Goal: Information Seeking & Learning: Learn about a topic

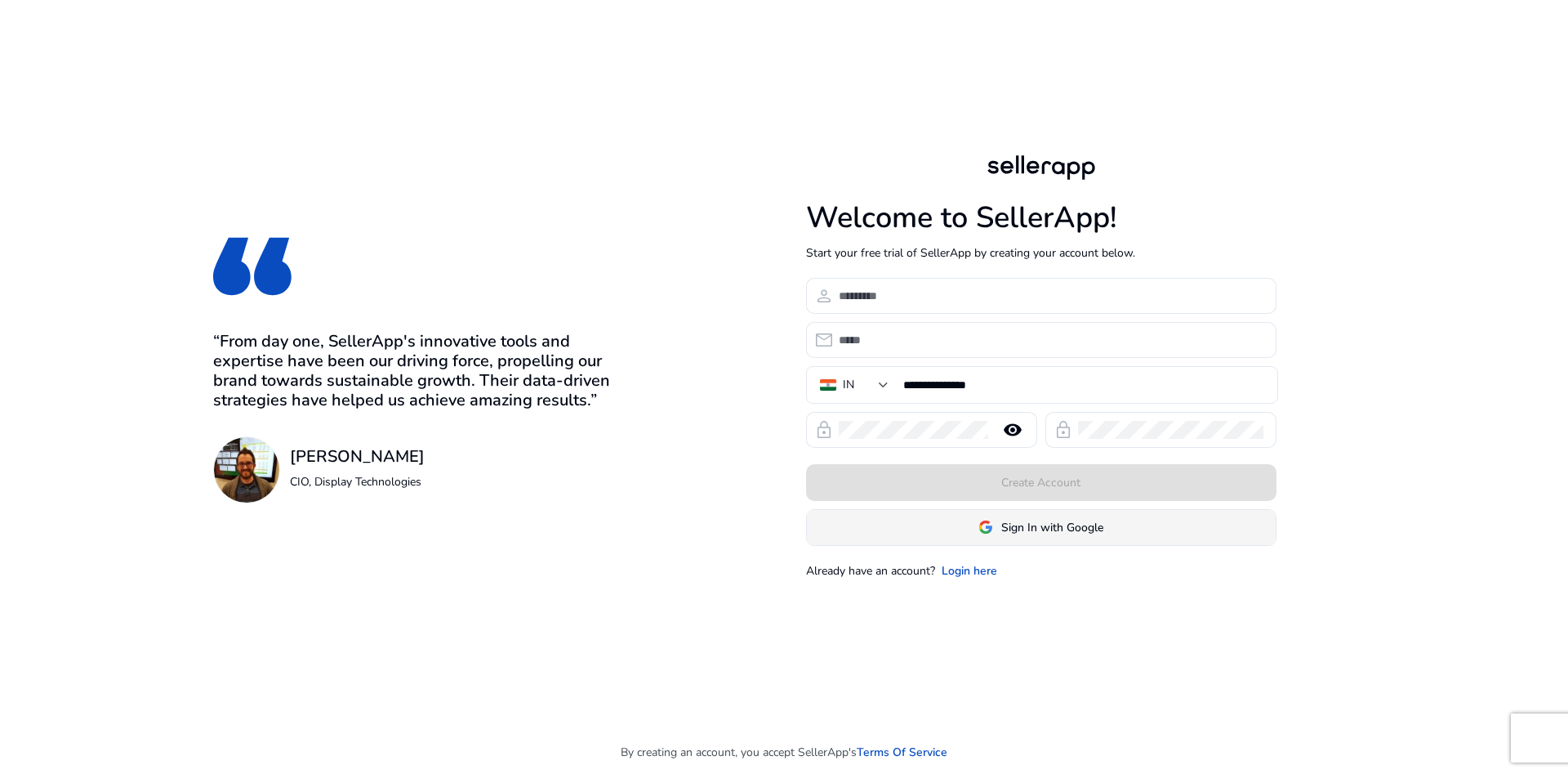
click at [1051, 531] on span "Sign In with Google" at bounding box center [1053, 526] width 102 height 17
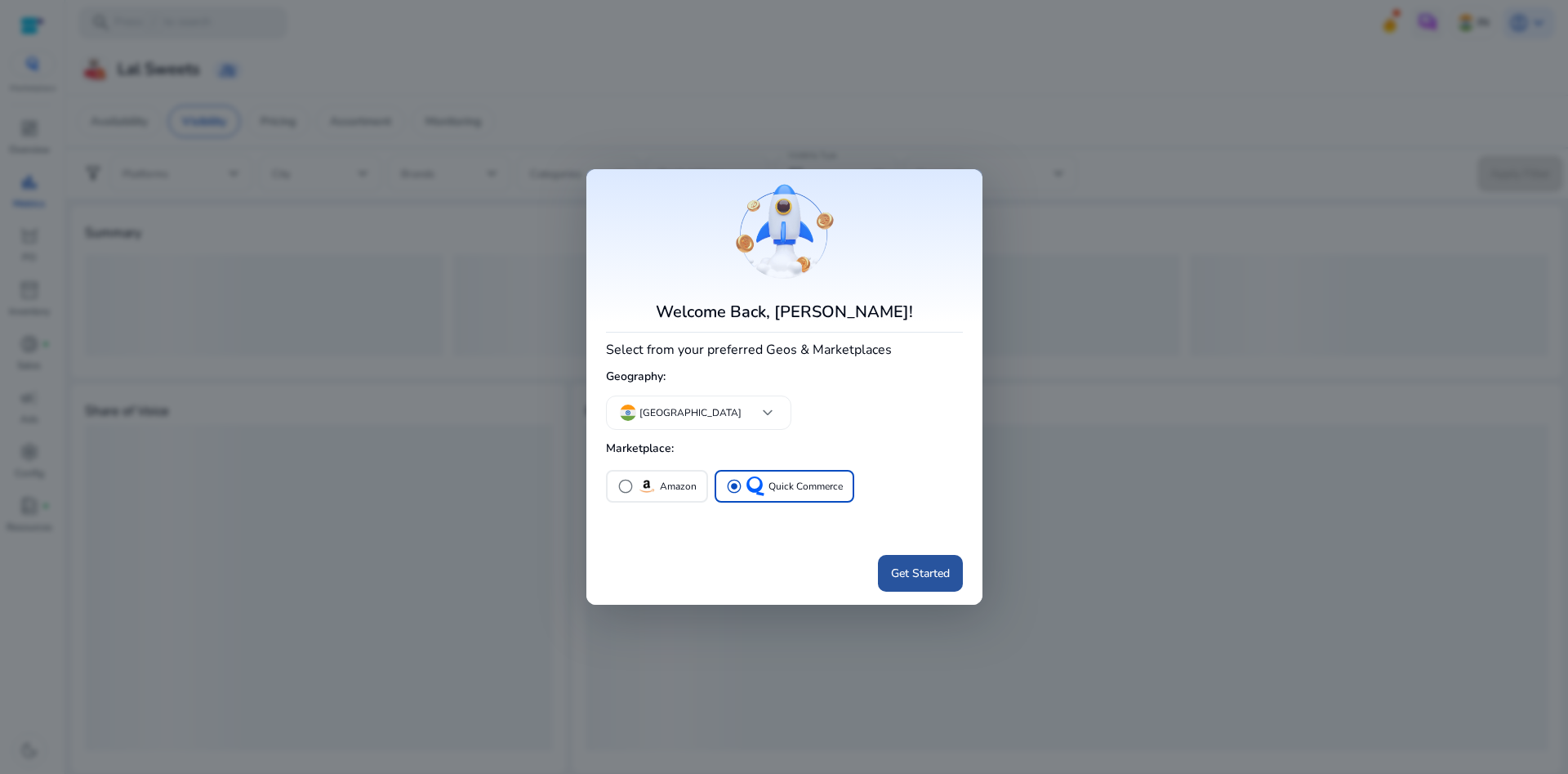
click at [924, 570] on span "Get Started" at bounding box center [920, 573] width 59 height 17
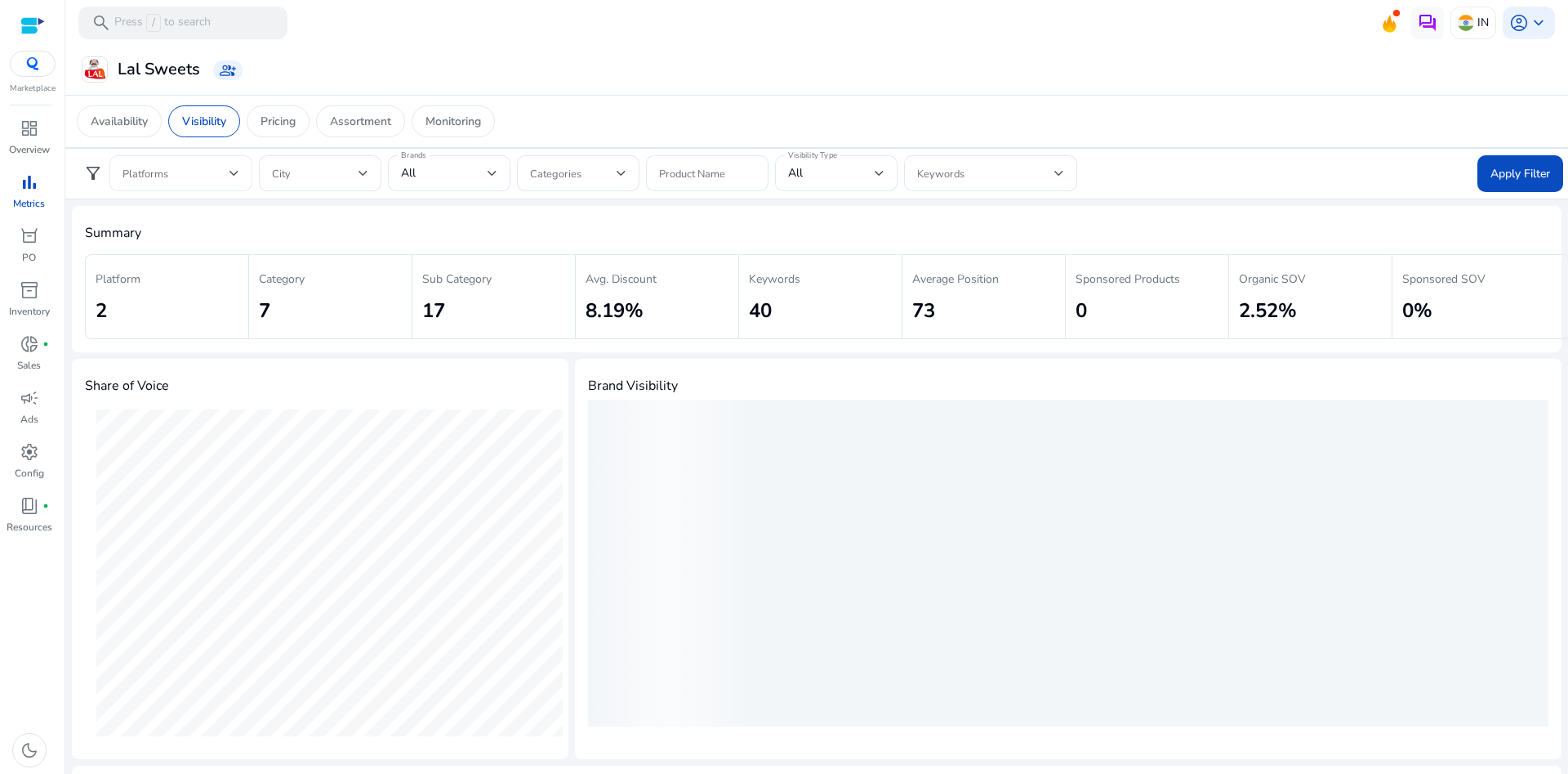
click at [229, 171] on span at bounding box center [176, 173] width 107 height 18
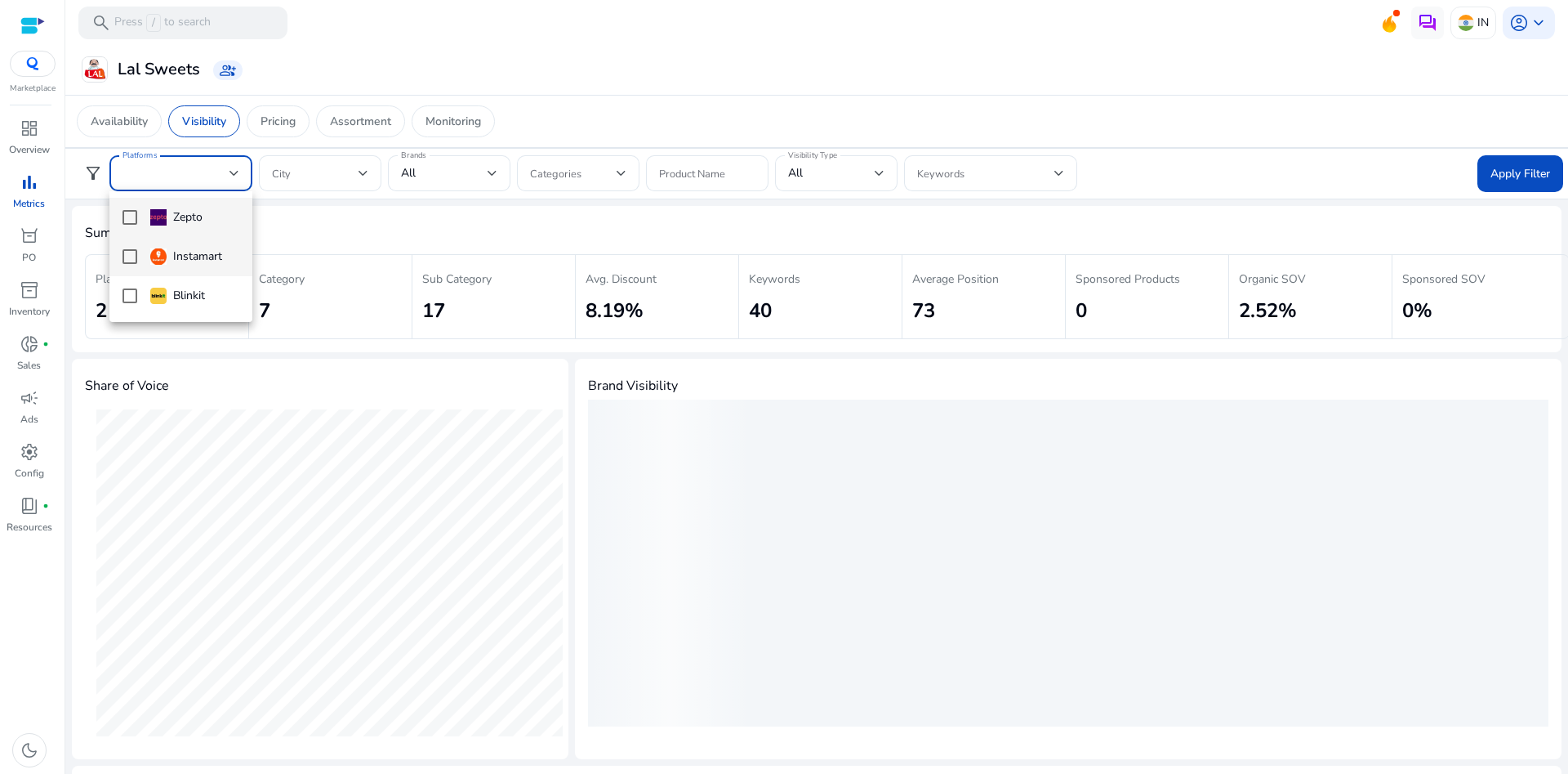
click at [194, 250] on div "Instamart" at bounding box center [186, 256] width 72 height 18
click at [1508, 163] on div at bounding box center [784, 387] width 1568 height 774
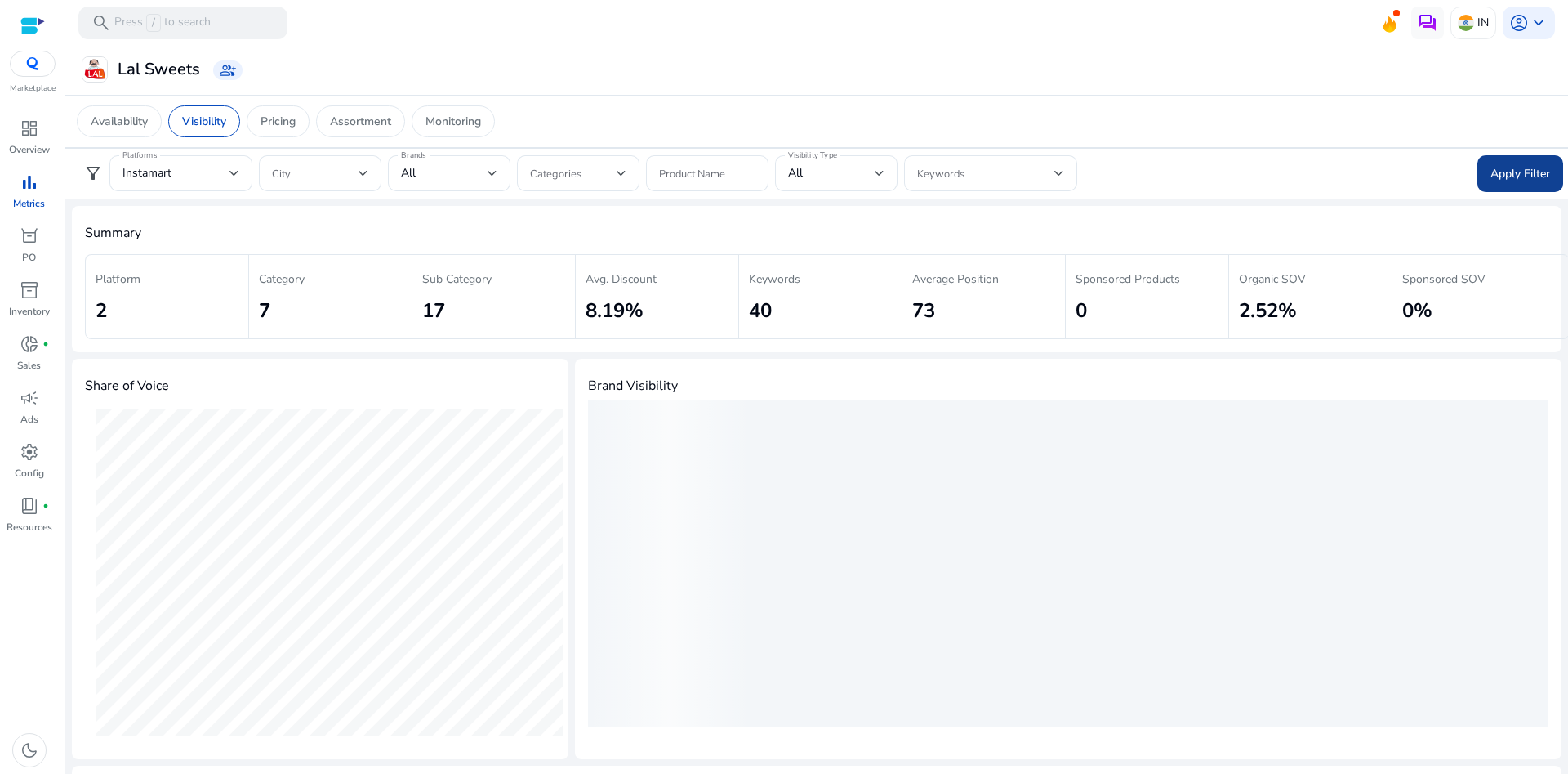
click at [1508, 173] on span "Apply Filter" at bounding box center [1520, 173] width 60 height 17
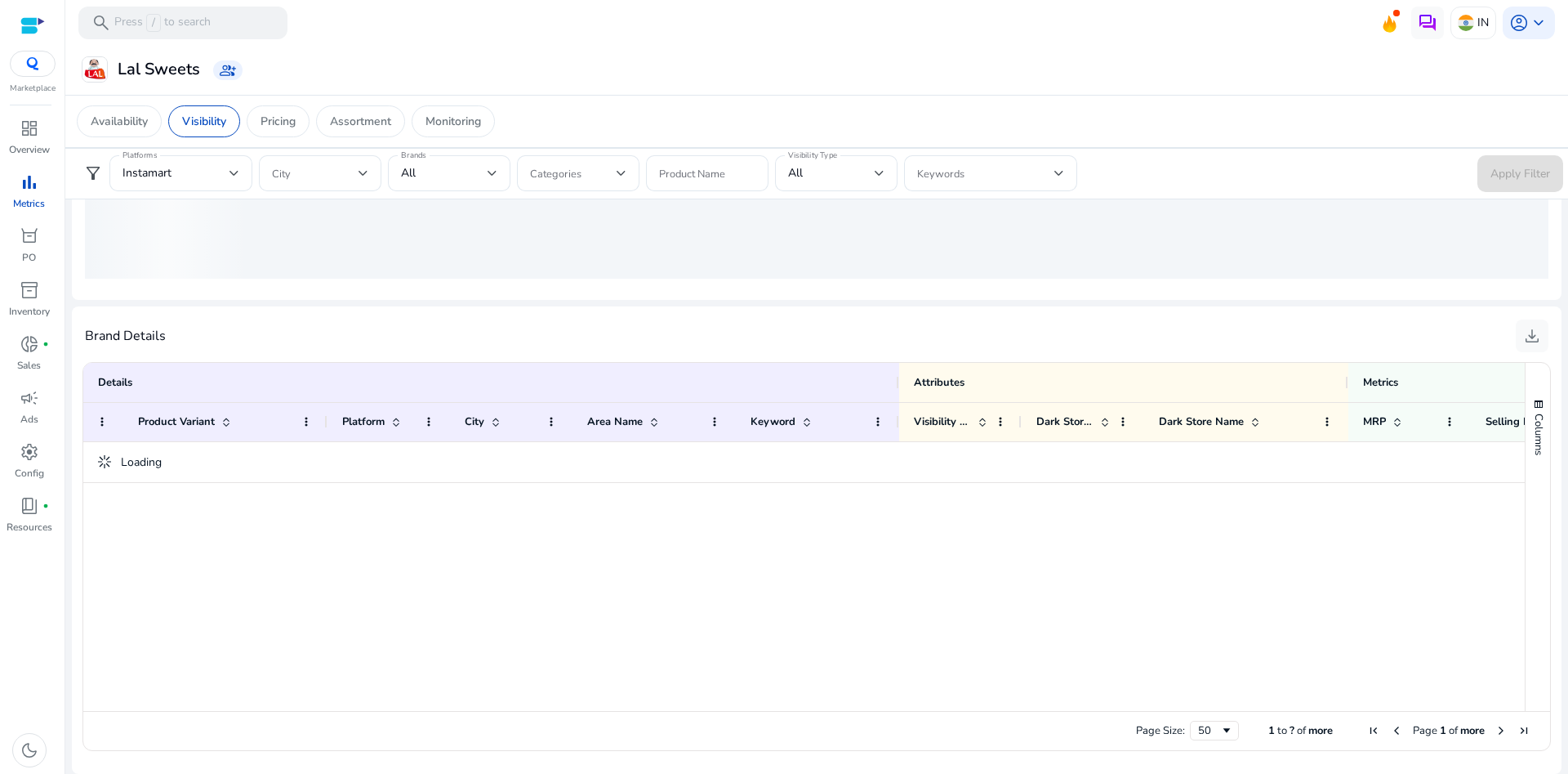
scroll to position [0, 240]
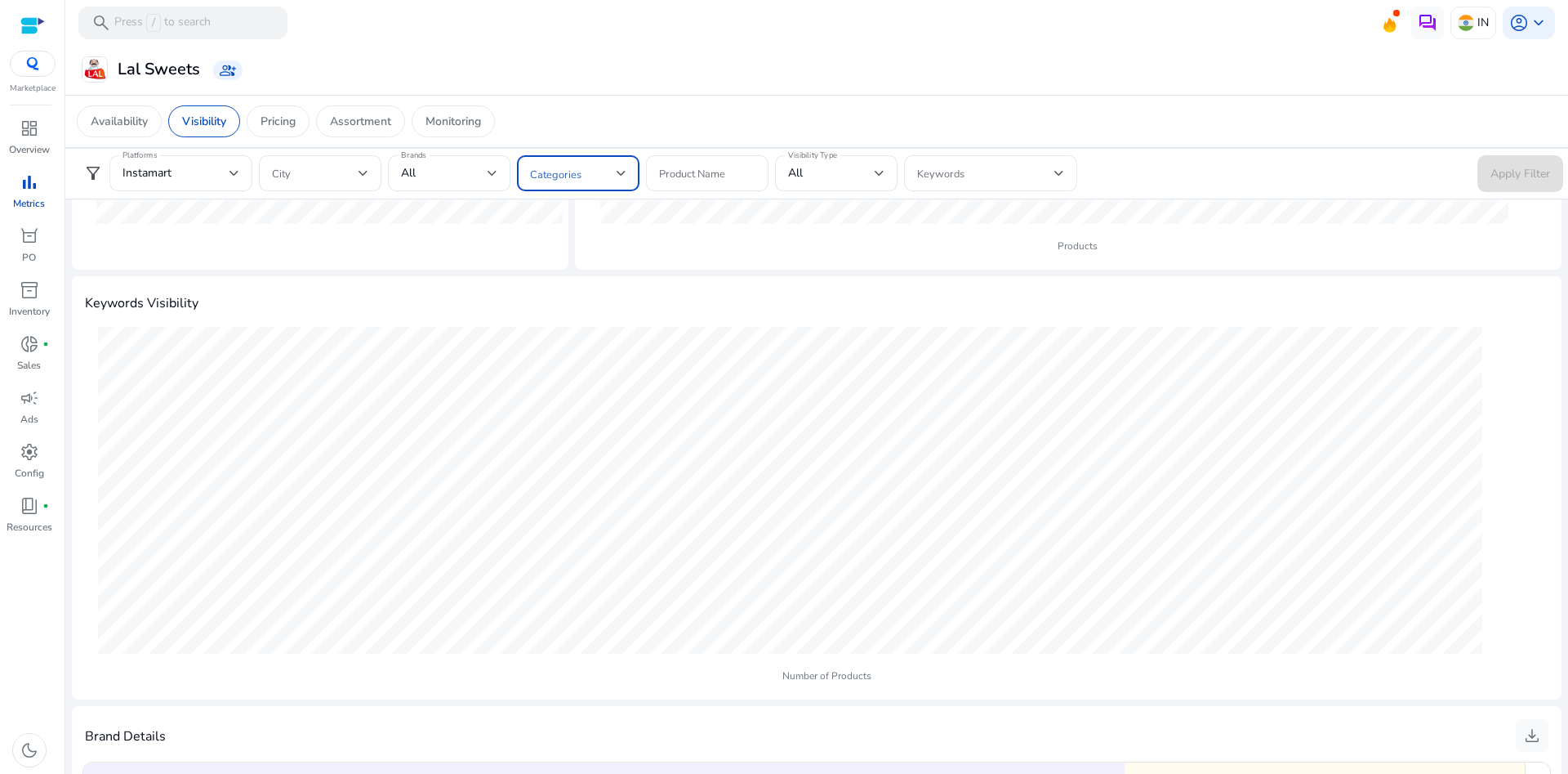
click at [608, 172] on span at bounding box center [573, 173] width 86 height 18
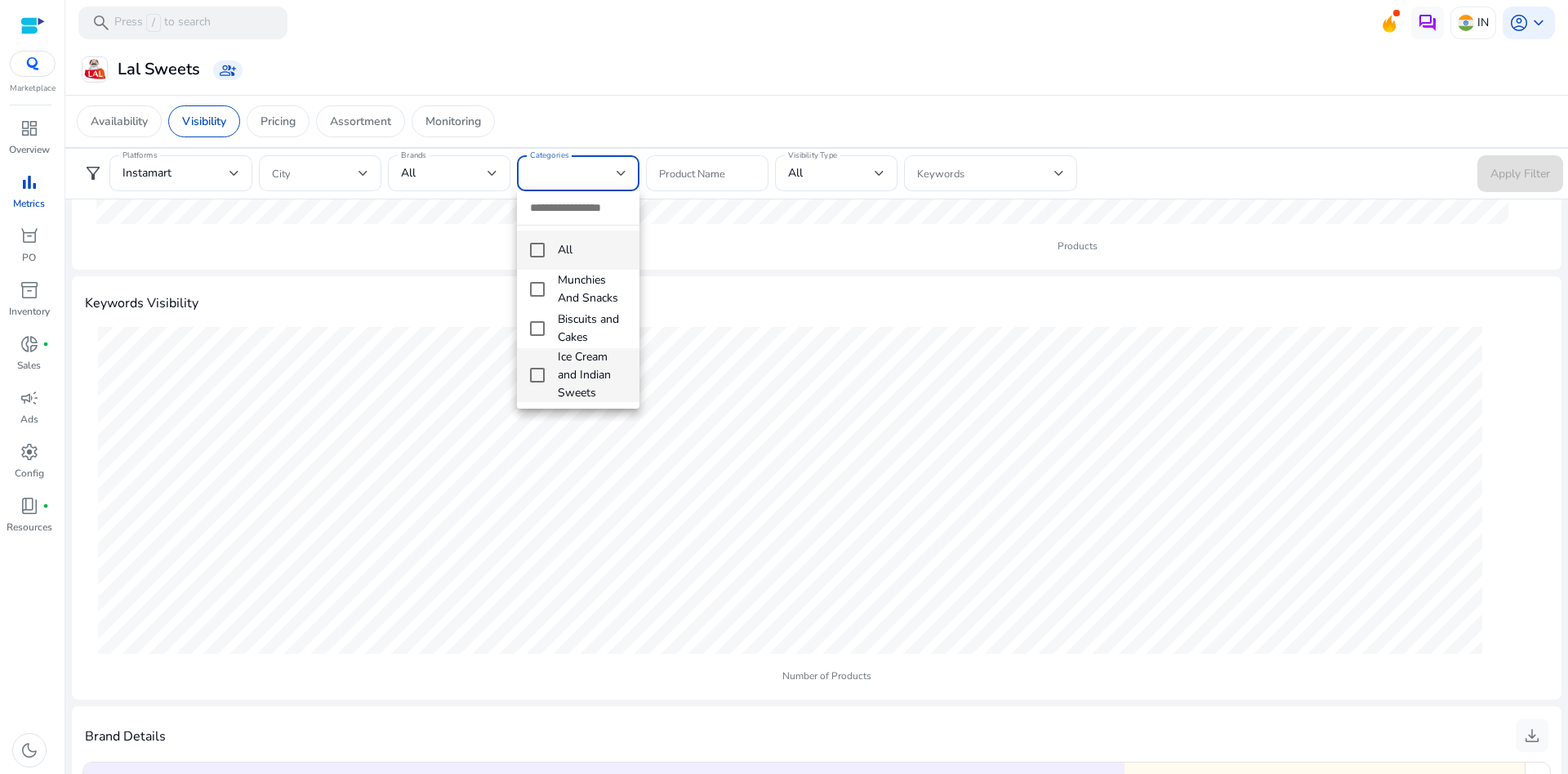
click at [583, 386] on span "Ice Cream and Indian Sweets" at bounding box center [592, 374] width 69 height 54
click at [1502, 164] on div at bounding box center [784, 387] width 1568 height 774
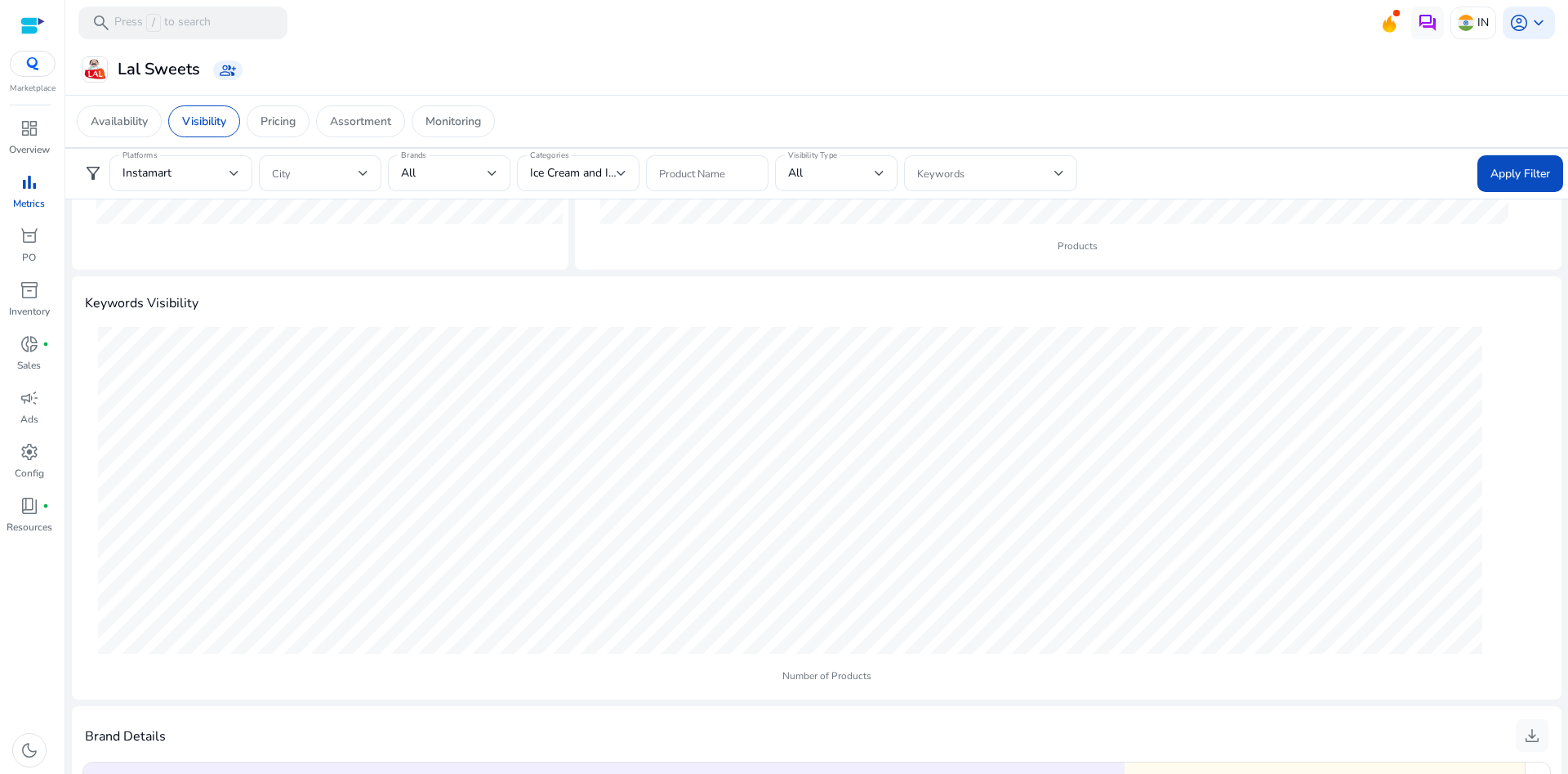
click at [1502, 165] on span "Apply Filter" at bounding box center [1520, 173] width 60 height 17
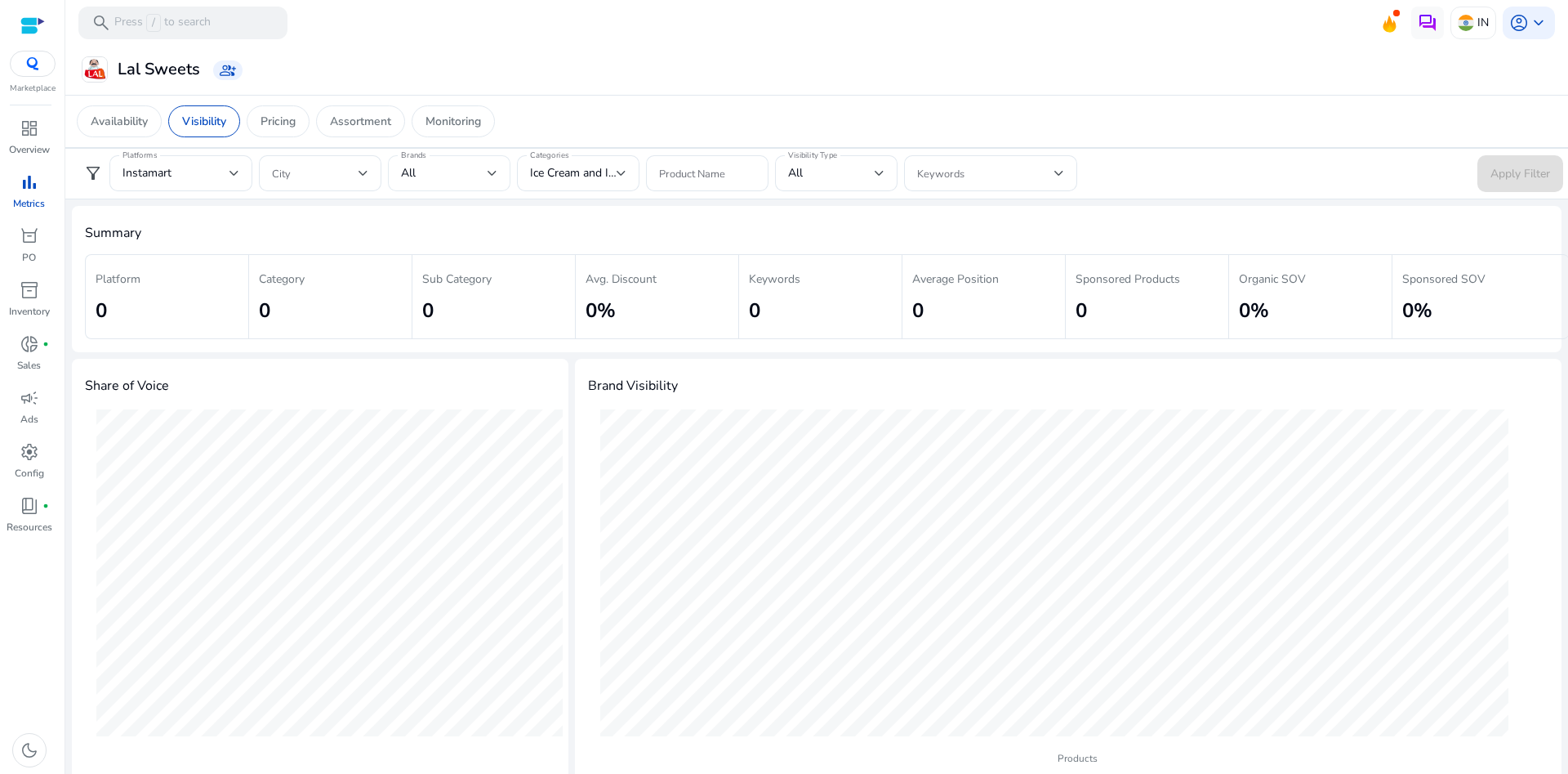
click at [433, 177] on div "All" at bounding box center [444, 173] width 86 height 18
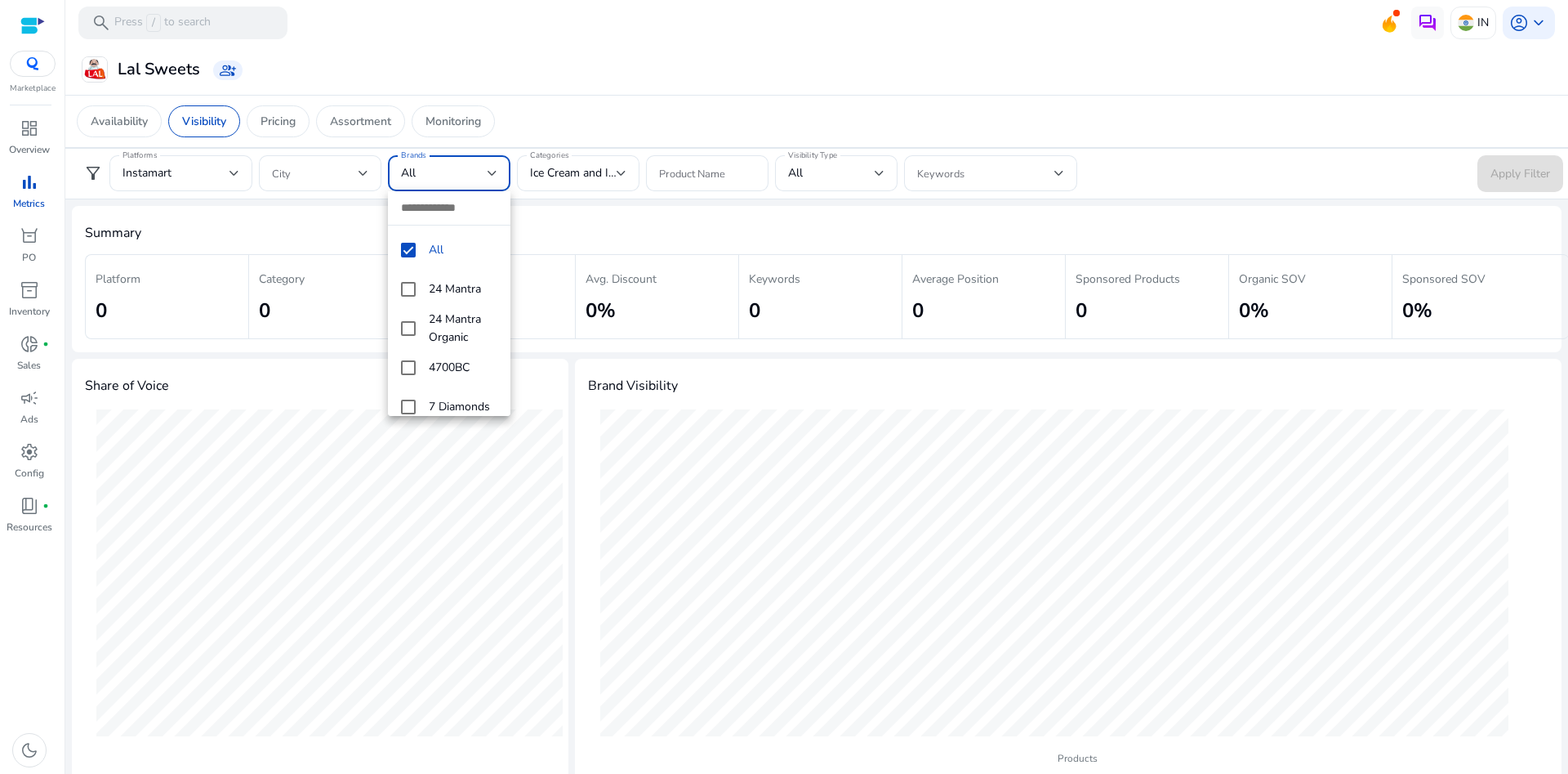
click at [422, 211] on input "dropdown search" at bounding box center [449, 208] width 123 height 33
type input "***"
click at [415, 249] on mat-option "All" at bounding box center [449, 250] width 123 height 39
click at [438, 217] on input "***" at bounding box center [449, 208] width 123 height 33
click at [439, 372] on span "Lal" at bounding box center [463, 367] width 69 height 18
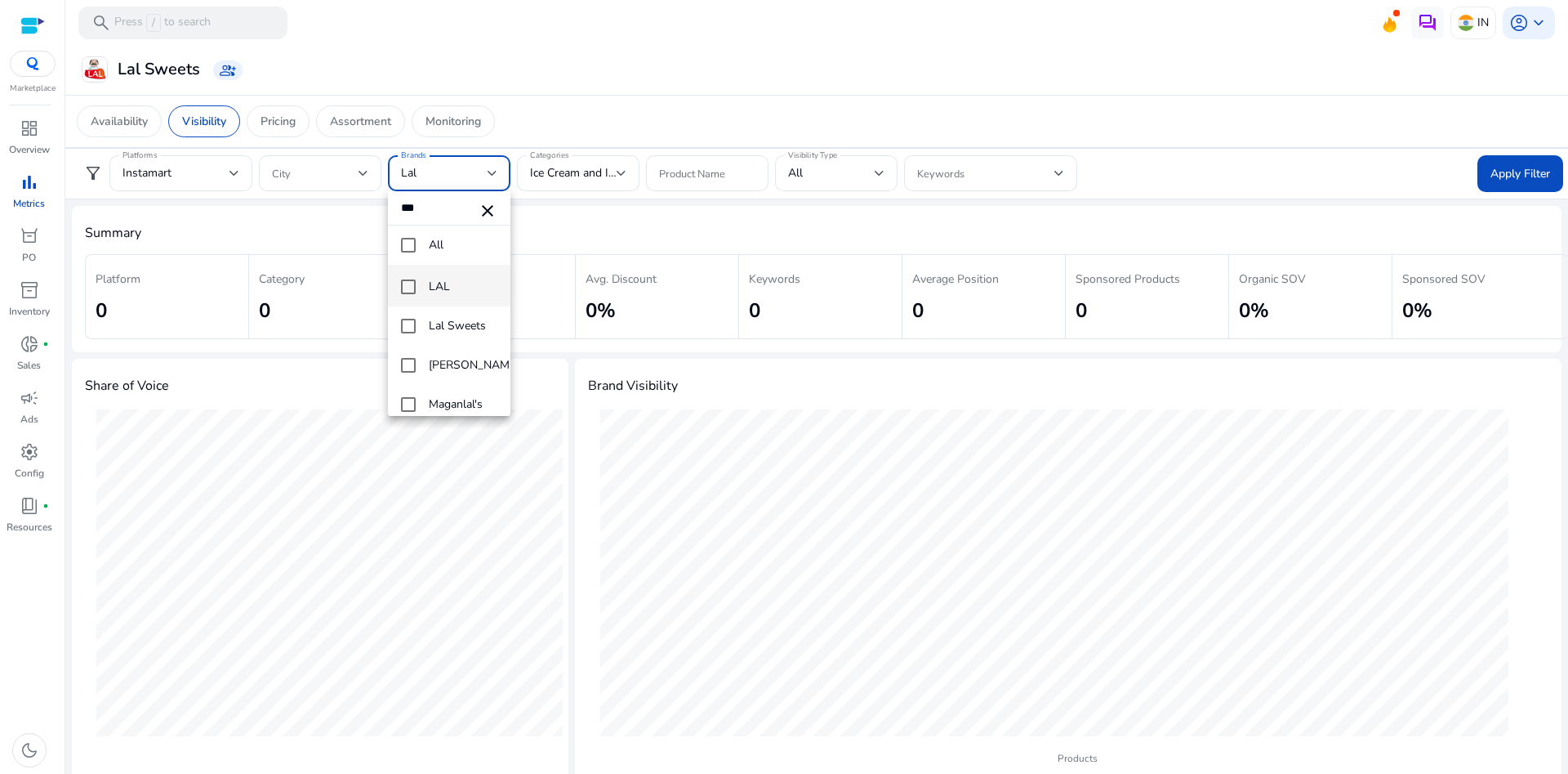
click at [452, 284] on span "LAL" at bounding box center [463, 287] width 69 height 18
click at [453, 313] on mat-option "Lal Sweets" at bounding box center [449, 326] width 123 height 39
click at [1538, 153] on div at bounding box center [784, 387] width 1568 height 774
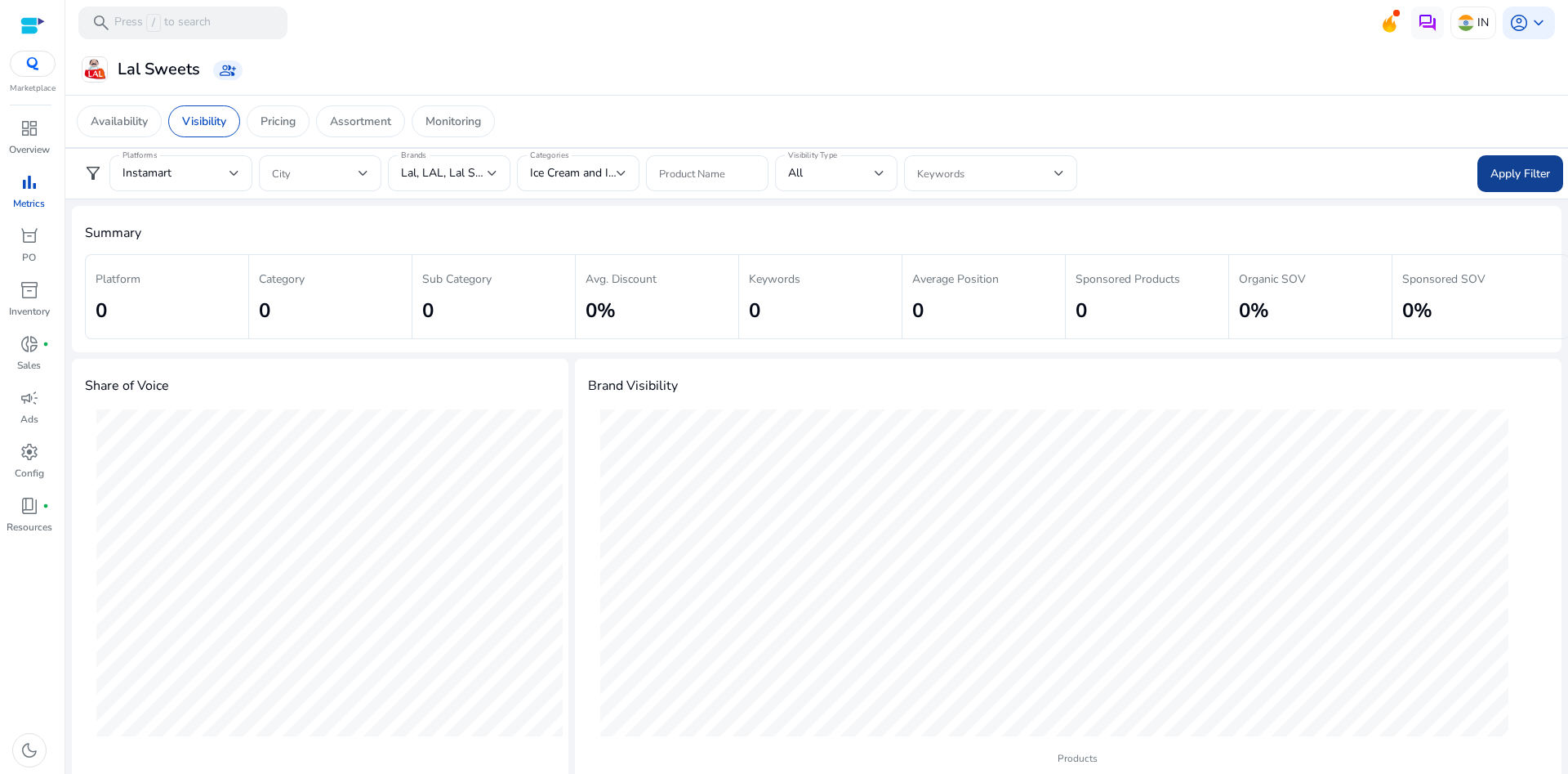
click at [1527, 167] on span "Apply Filter" at bounding box center [1520, 173] width 60 height 17
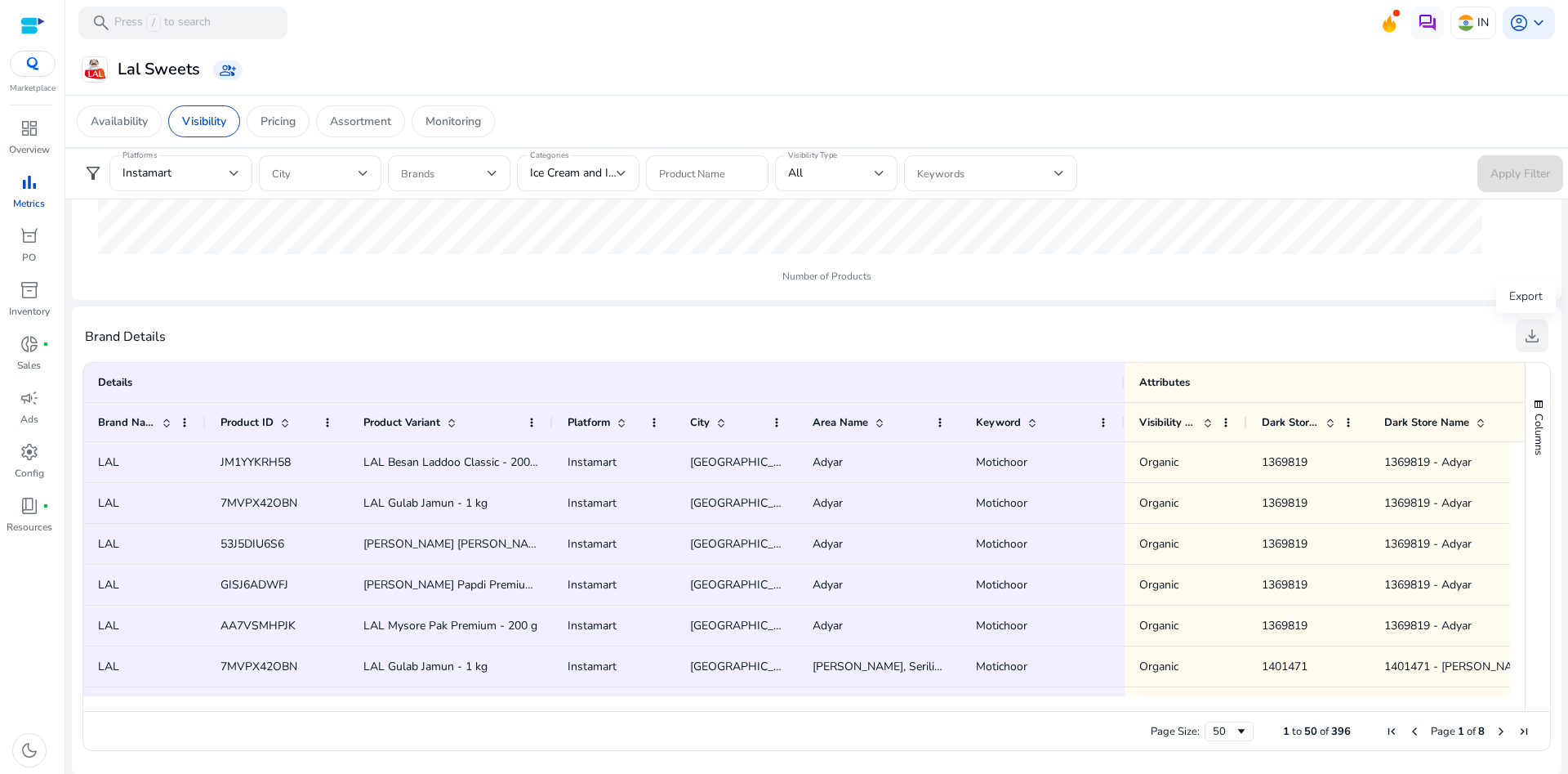
click at [1530, 332] on span "download" at bounding box center [1532, 336] width 20 height 20
